Goal: Information Seeking & Learning: Learn about a topic

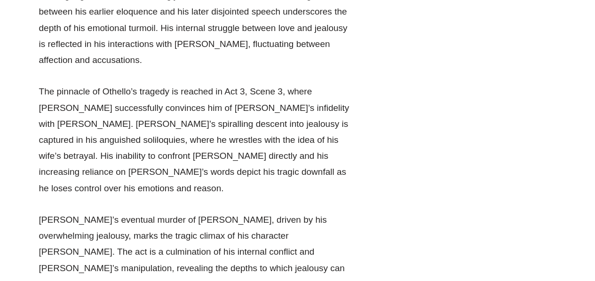
scroll to position [6633, 0]
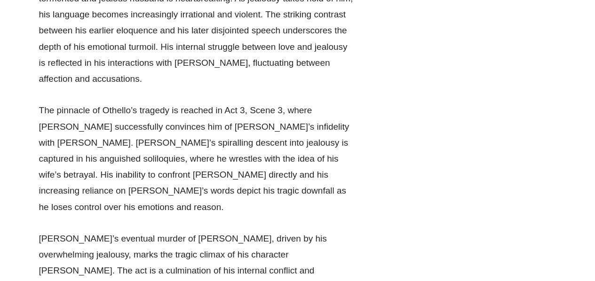
drag, startPoint x: 91, startPoint y: 130, endPoint x: 264, endPoint y: 177, distance: 178.6
drag, startPoint x: 286, startPoint y: 134, endPoint x: 152, endPoint y: 141, distance: 134.3
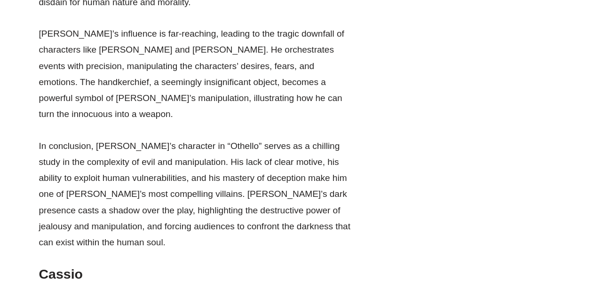
scroll to position [8428, 0]
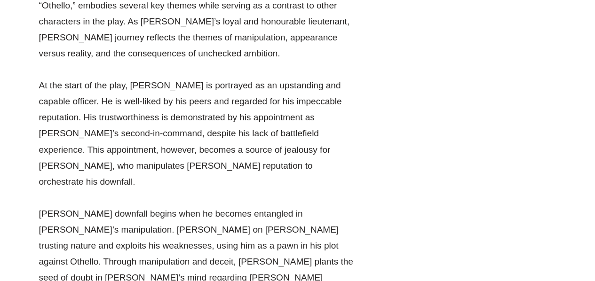
scroll to position [8724, 0]
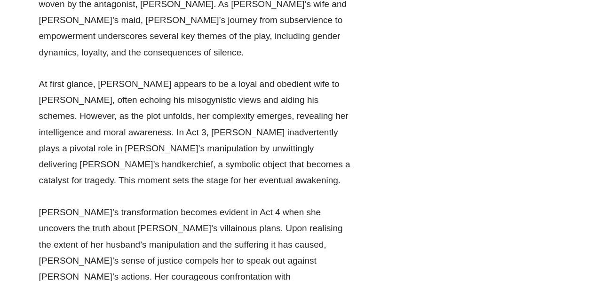
scroll to position [9595, 0]
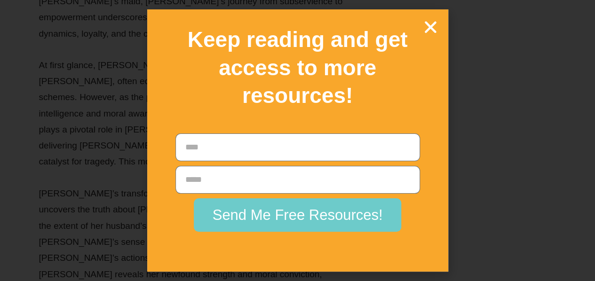
click at [431, 24] on icon "Close" at bounding box center [431, 27] width 16 height 16
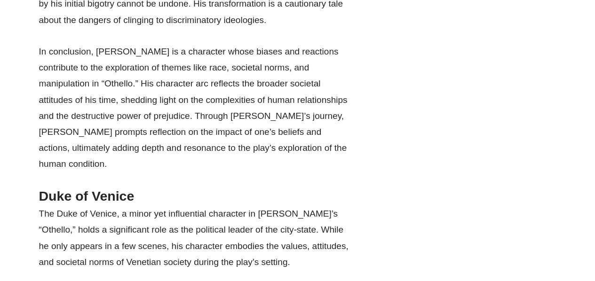
scroll to position [12551, 0]
